Goal: Task Accomplishment & Management: Complete application form

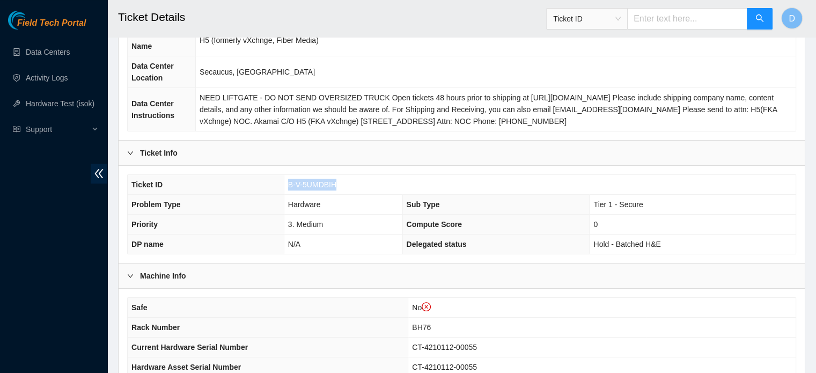
scroll to position [139, 0]
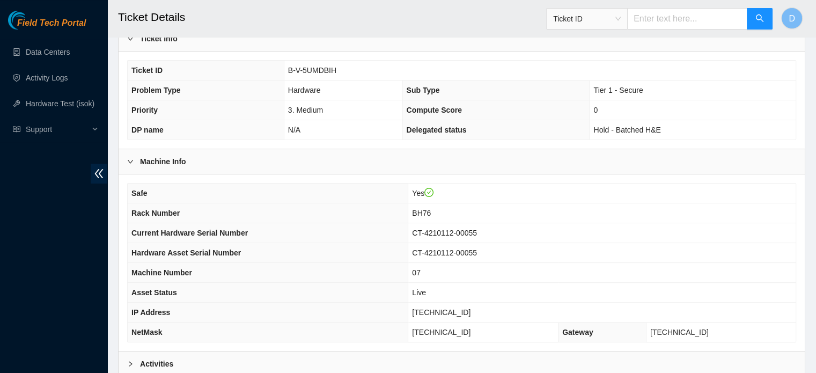
scroll to position [340, 0]
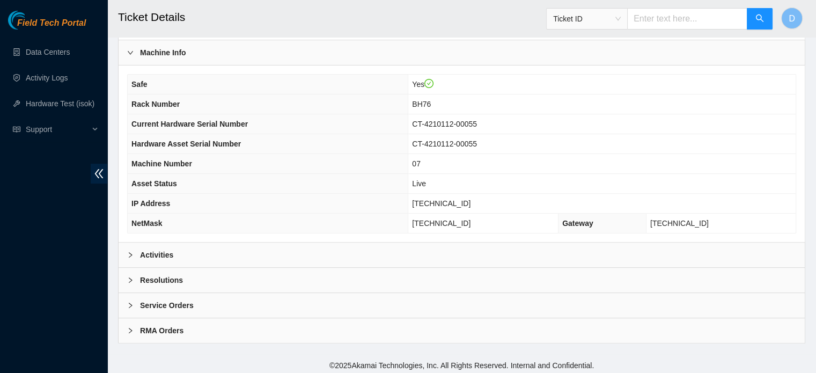
click at [453, 246] on div "Activities" at bounding box center [462, 255] width 686 height 25
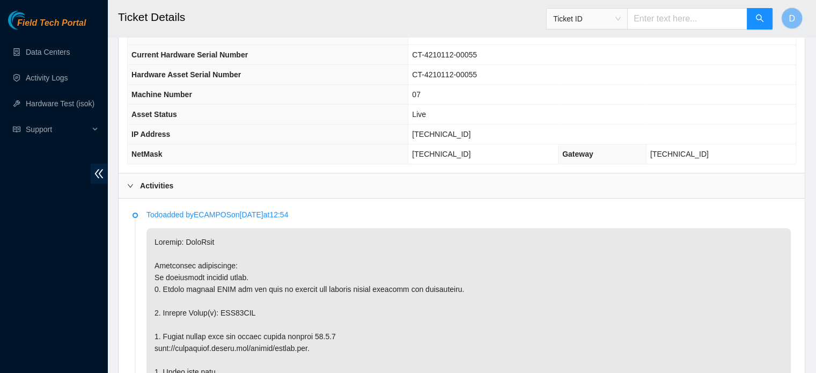
scroll to position [361, 0]
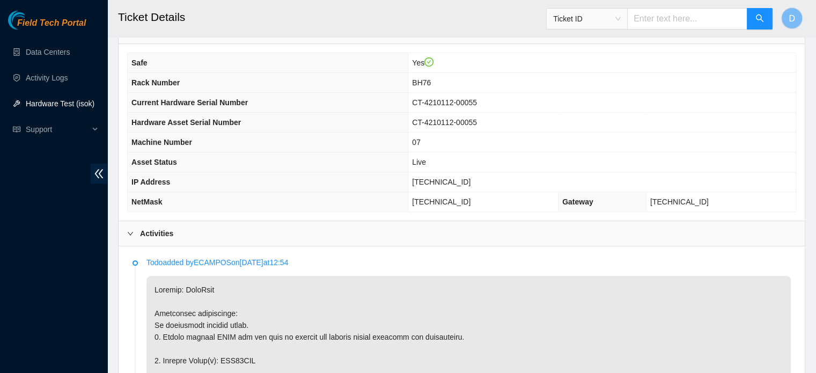
click at [47, 99] on link "Hardware Test (isok)" at bounding box center [60, 103] width 69 height 9
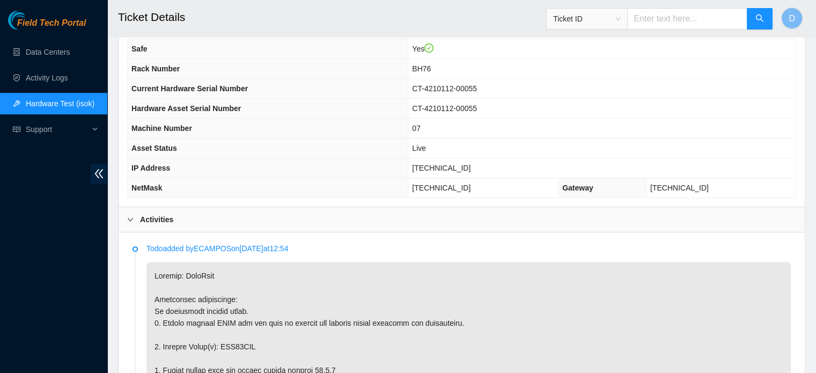
scroll to position [415, 0]
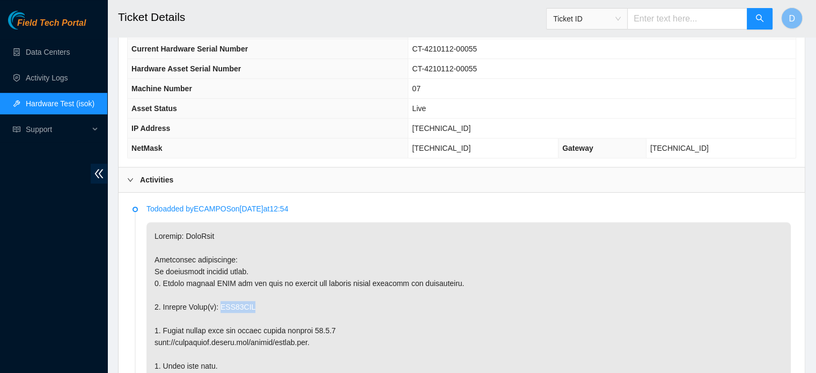
drag, startPoint x: 218, startPoint y: 302, endPoint x: 263, endPoint y: 299, distance: 45.7
copy p "WJG04XQG"
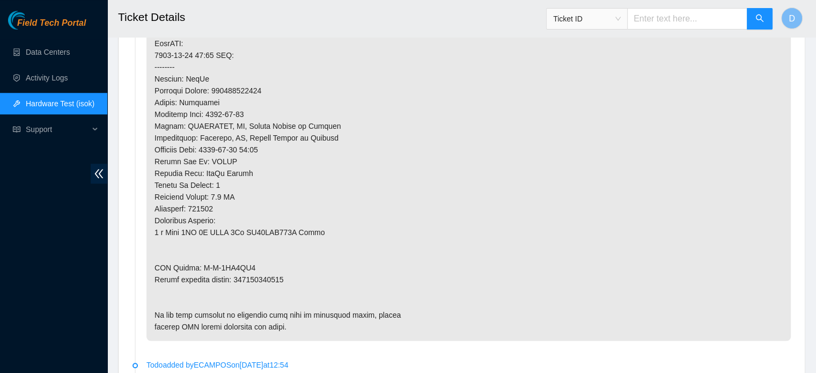
scroll to position [844, 0]
drag, startPoint x: 197, startPoint y: 264, endPoint x: 248, endPoint y: 261, distance: 51.0
click at [249, 261] on p at bounding box center [468, 66] width 644 height 547
copy p "B-V-5UP1PQ4"
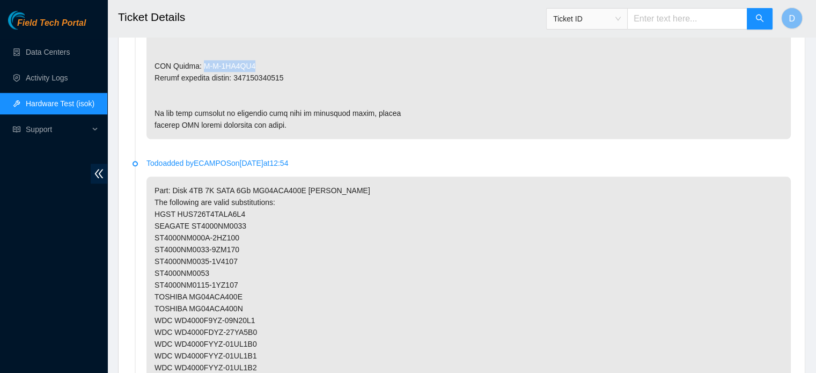
scroll to position [1059, 0]
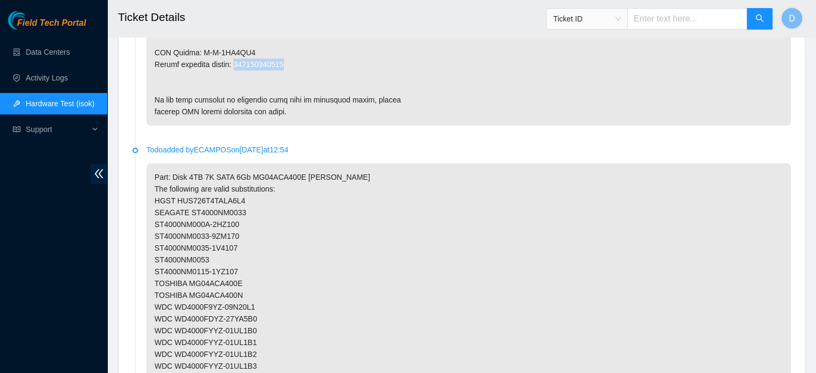
drag, startPoint x: 237, startPoint y: 60, endPoint x: 293, endPoint y: 58, distance: 56.3
copy p "473665210614"
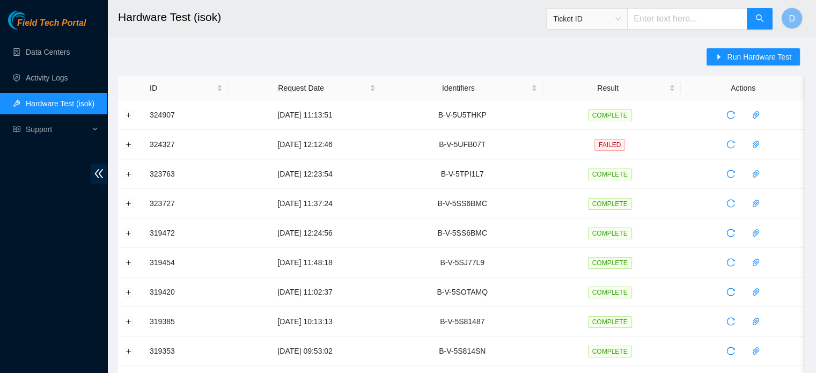
click at [738, 48] on div "Run Hardware Test" at bounding box center [756, 62] width 99 height 28
click at [734, 53] on span "Run Hardware Test" at bounding box center [759, 57] width 64 height 12
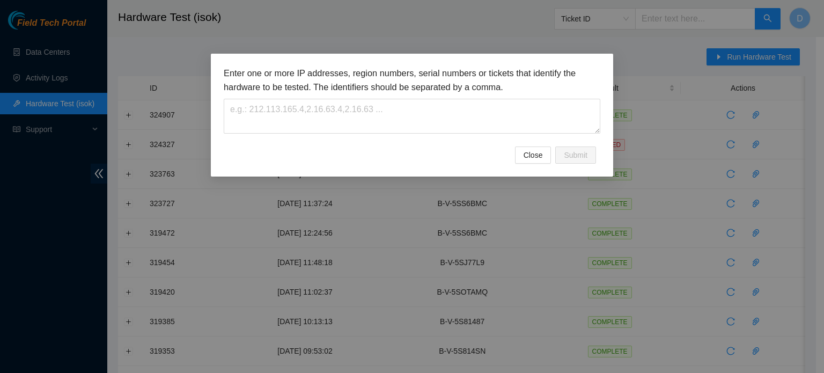
click at [222, 137] on div "Enter one or more IP addresses, region numbers, serial numbers or tickets that …" at bounding box center [412, 115] width 402 height 123
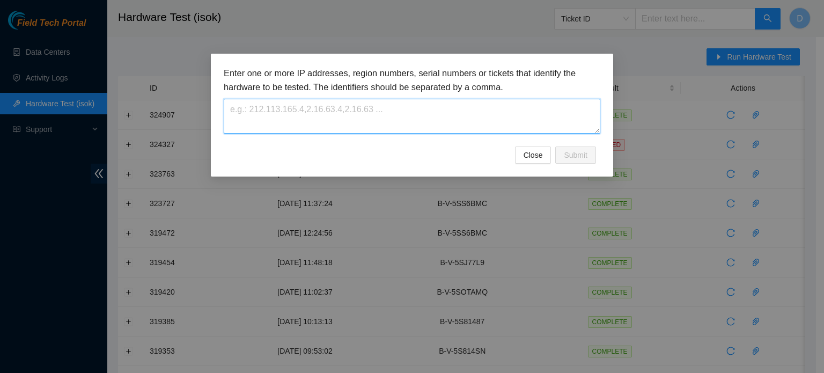
click at [236, 122] on textarea at bounding box center [412, 116] width 377 height 35
paste textarea "B-V-5UMDBIH"
type textarea "B-V-5UMDBIH"
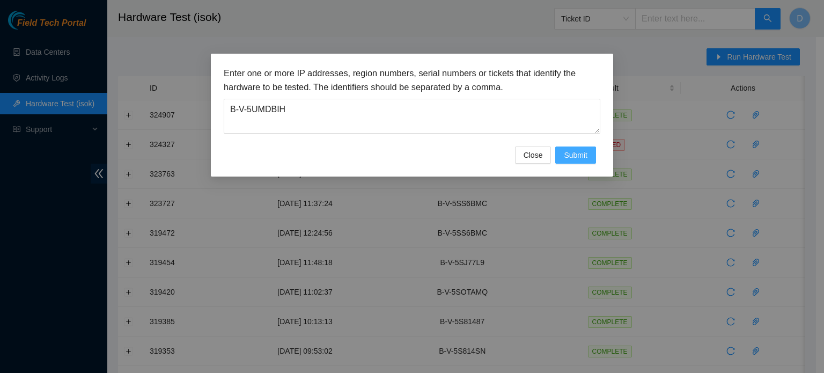
click at [575, 156] on span "Submit" at bounding box center [576, 155] width 24 height 12
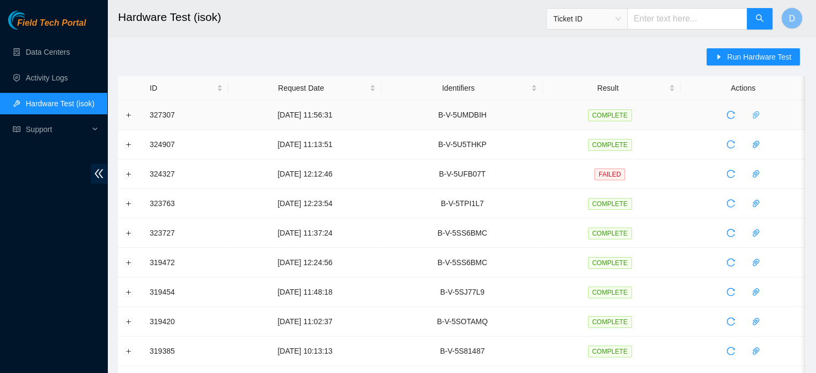
click at [758, 111] on icon "paper-clip" at bounding box center [756, 115] width 6 height 8
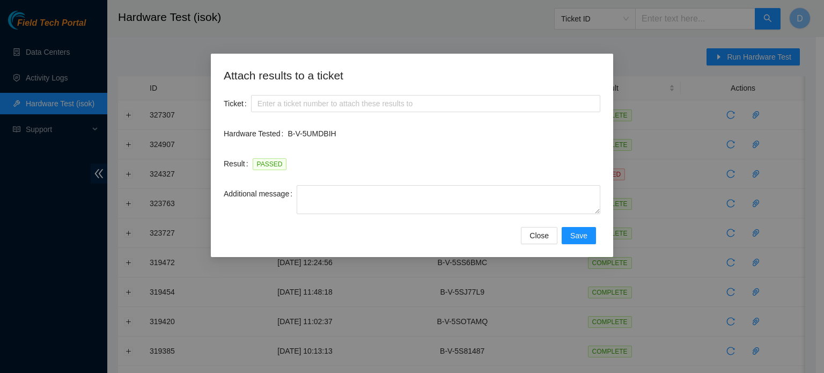
click at [348, 183] on div "Result PASSED" at bounding box center [412, 170] width 377 height 30
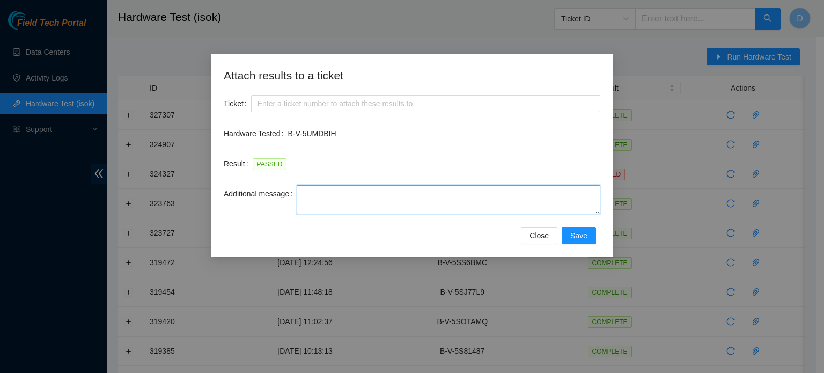
click at [346, 189] on textarea "Additional message" at bounding box center [449, 199] width 304 height 29
paste textarea "-Safely powered down machine -Remove broken disk s/n: ( ) and replaced it with …"
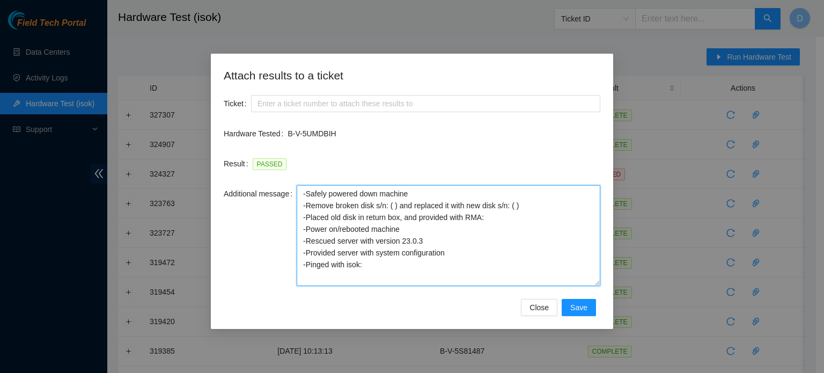
drag, startPoint x: 598, startPoint y: 212, endPoint x: 578, endPoint y: 306, distance: 96.4
click at [578, 286] on textarea "-Safely powered down machine -Remove broken disk s/n: ( ) and replaced it with …" at bounding box center [449, 235] width 304 height 101
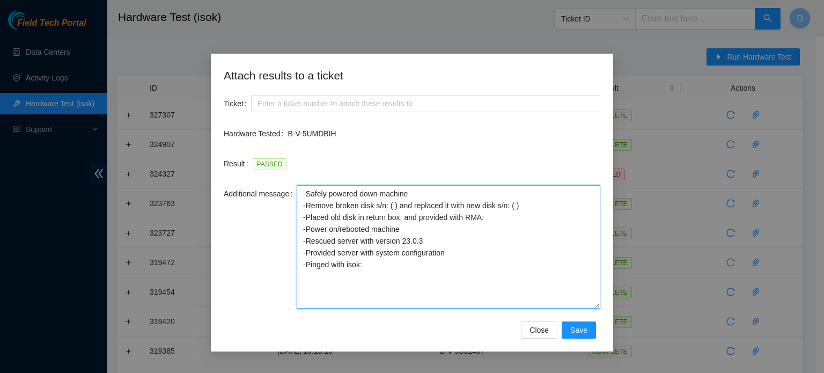
click at [305, 193] on textarea "-Safely powered down machine -Remove broken disk s/n: ( ) and replaced it with …" at bounding box center [449, 246] width 304 height 123
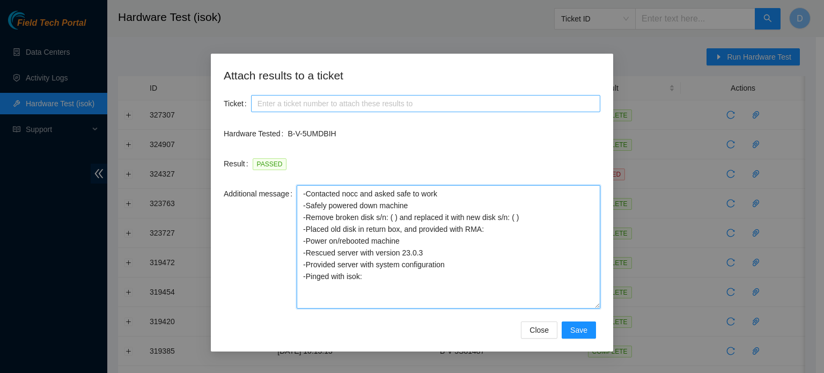
type textarea "-Contacted nocc and asked safe to work -Safely powered down machine -Remove bro…"
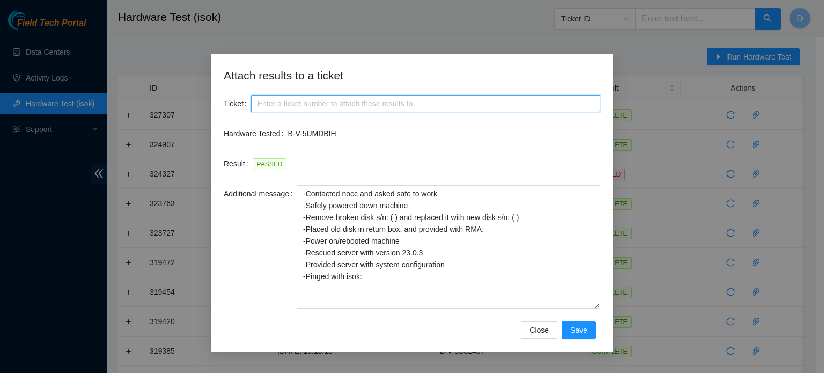
click at [334, 102] on input "Ticket" at bounding box center [425, 103] width 349 height 17
paste input "B-V-5UMDBIH"
type input "B-V-5UMDBIH"
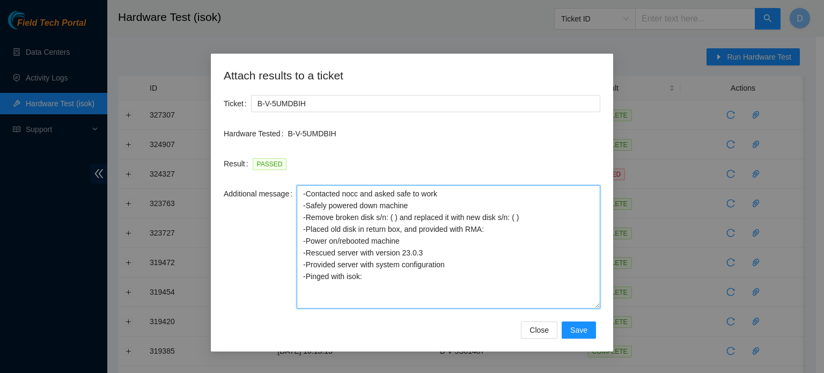
click at [393, 218] on textarea "-Contacted nocc and asked safe to work -Safely powered down machine -Remove bro…" at bounding box center [449, 246] width 304 height 123
paste textarea "WJG04XQG"
click at [512, 235] on textarea "-Contacted nocc and asked safe to work -Safely powered down machine -Remove bro…" at bounding box center [449, 246] width 304 height 123
click at [496, 231] on textarea "-Contacted nocc and asked safe to work -Safely powered down machine -Remove bro…" at bounding box center [449, 246] width 304 height 123
paste textarea "B-V-5UP1PQ4"
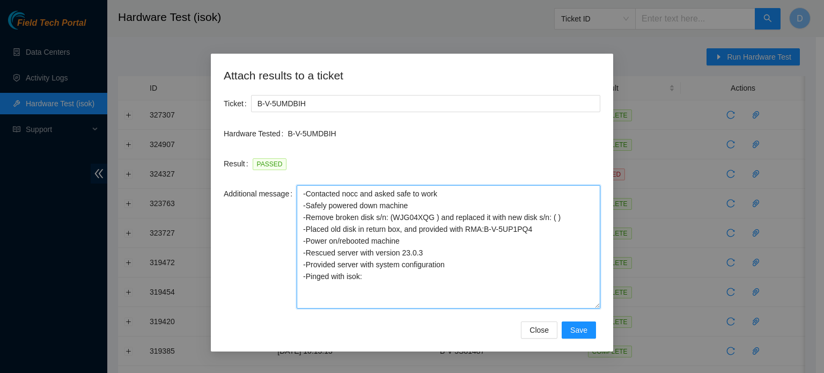
click at [553, 217] on textarea "-Contacted nocc and asked safe to work -Safely powered down machine -Remove bro…" at bounding box center [449, 246] width 304 height 123
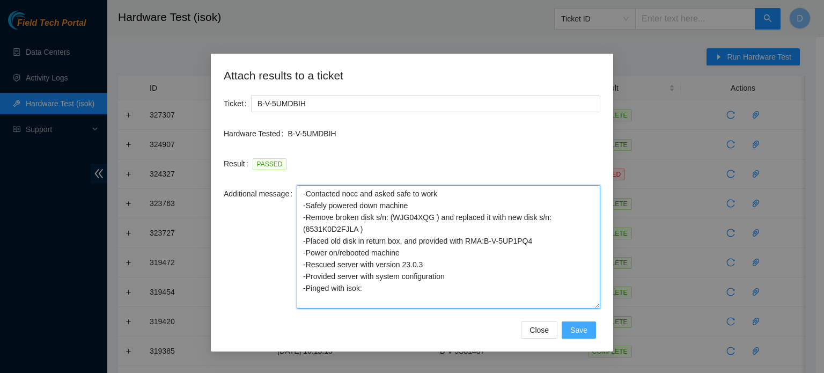
type textarea "-Contacted nocc and asked safe to work -Safely powered down machine -Remove bro…"
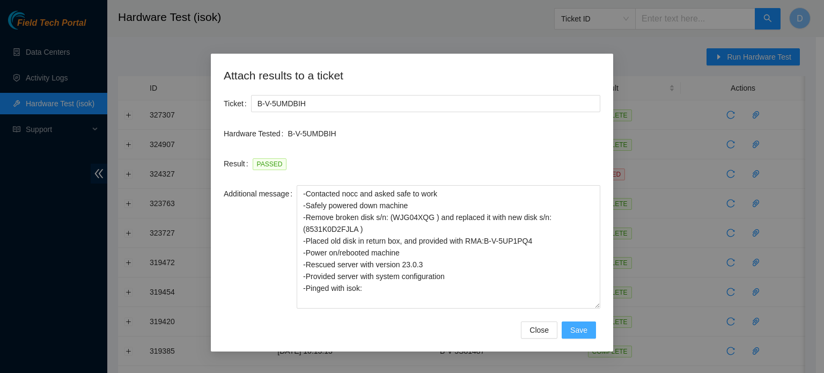
click at [584, 328] on span "Save" at bounding box center [578, 330] width 17 height 12
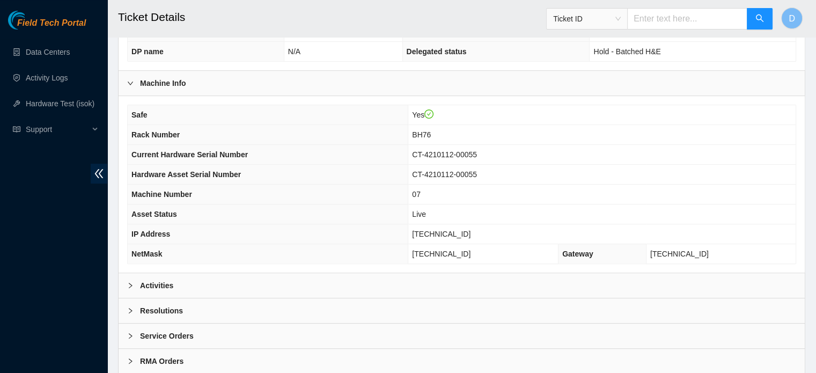
scroll to position [340, 0]
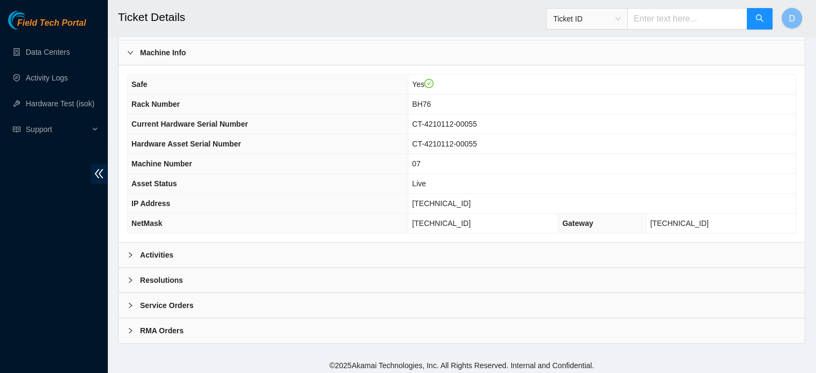
click at [169, 276] on b "Resolutions" at bounding box center [161, 280] width 43 height 12
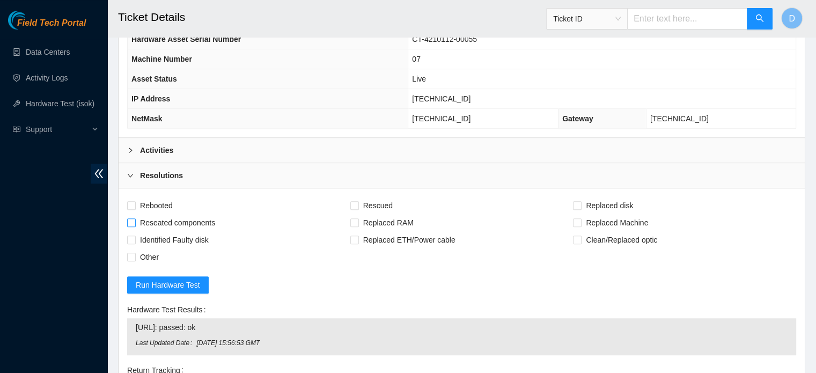
scroll to position [447, 0]
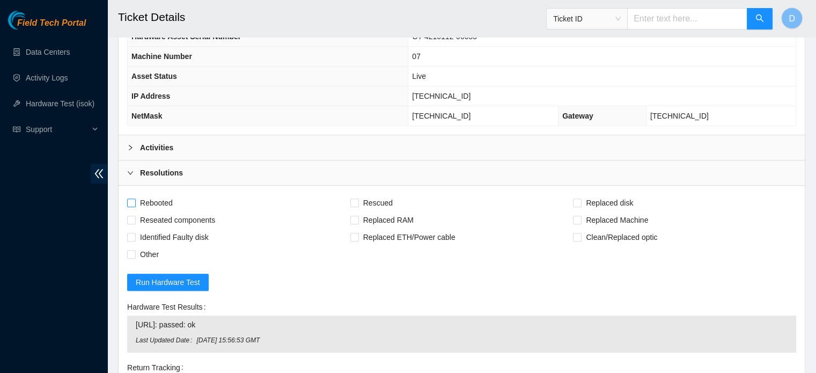
click at [147, 197] on span "Rebooted" at bounding box center [156, 202] width 41 height 17
click at [135, 199] on input "Rebooted" at bounding box center [131, 203] width 8 height 8
checkbox input "true"
click at [381, 195] on span "Rescued" at bounding box center [378, 202] width 38 height 17
click at [358, 199] on input "Rescued" at bounding box center [354, 203] width 8 height 8
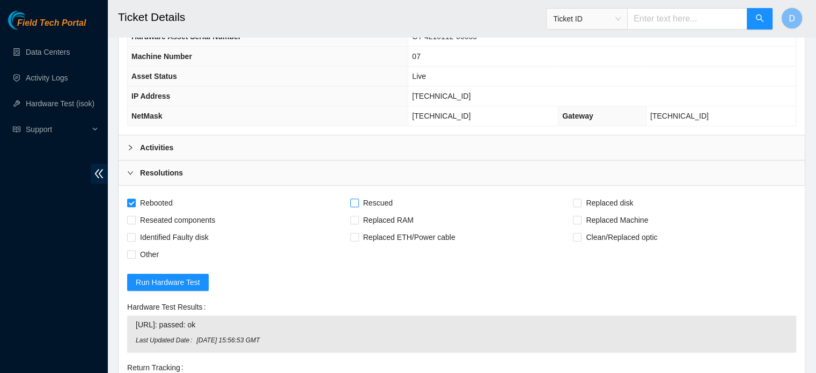
checkbox input "true"
click at [594, 201] on span "Replaced disk" at bounding box center [610, 202] width 56 height 17
click at [581, 201] on input "Replaced disk" at bounding box center [577, 203] width 8 height 8
checkbox input "true"
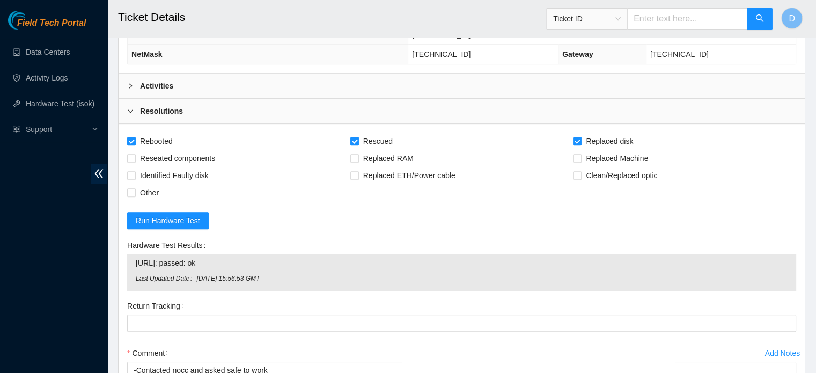
scroll to position [554, 0]
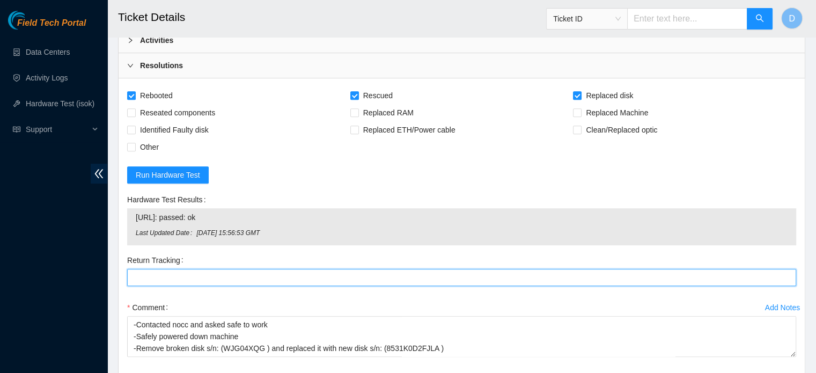
click at [136, 274] on Tracking "Return Tracking" at bounding box center [461, 277] width 669 height 17
paste Tracking "473665210614"
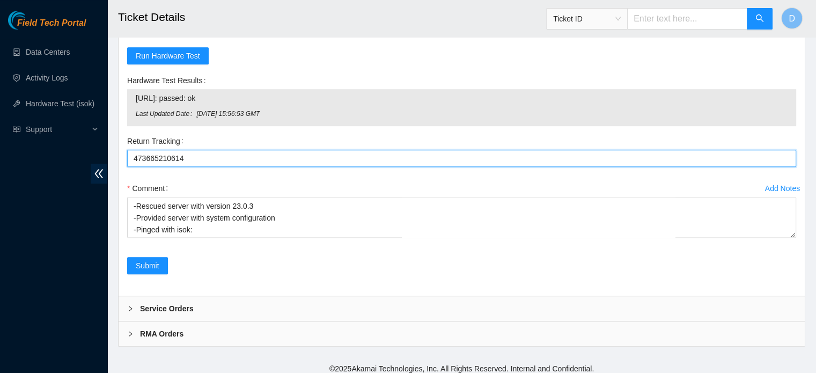
scroll to position [676, 0]
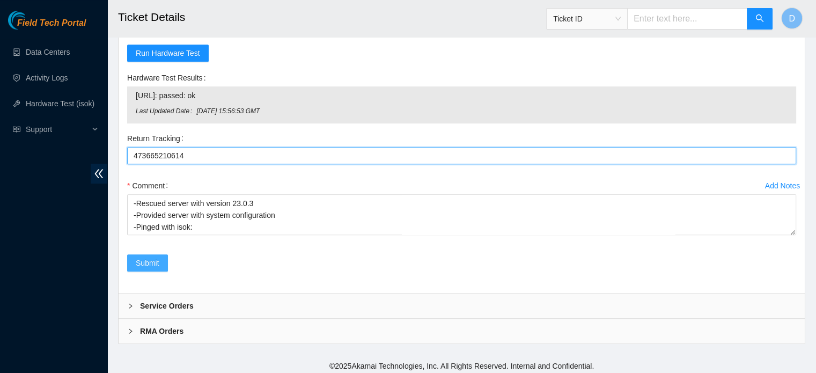
type Tracking "473665210614"
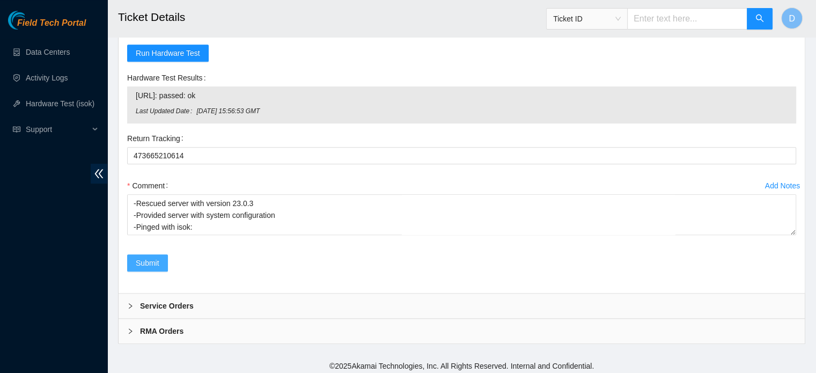
click at [151, 257] on span "Submit" at bounding box center [148, 263] width 24 height 12
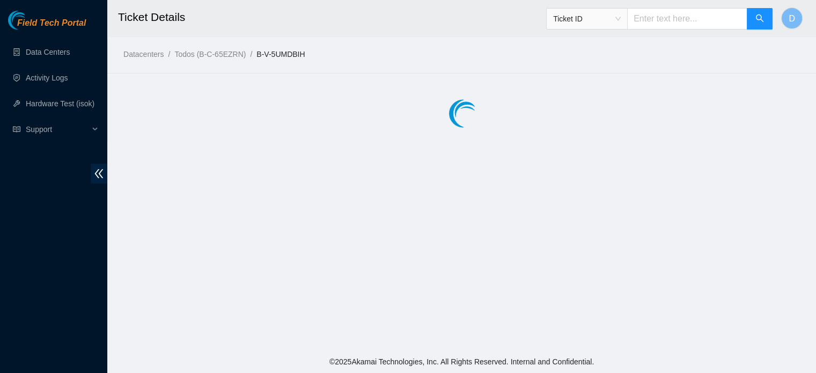
scroll to position [0, 0]
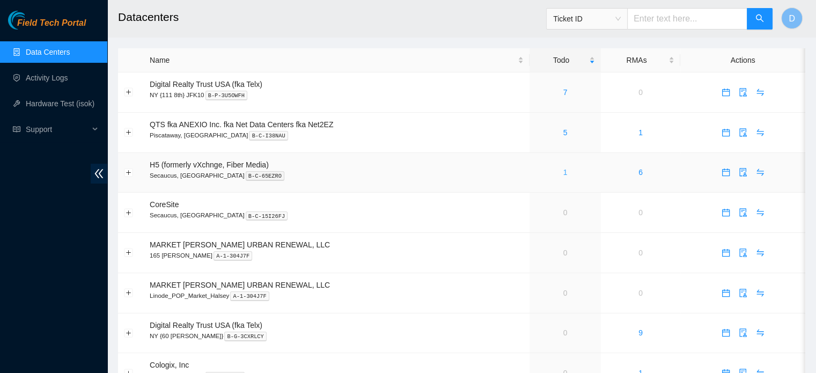
click at [564, 173] on link "1" at bounding box center [565, 172] width 4 height 9
